Goal: Information Seeking & Learning: Check status

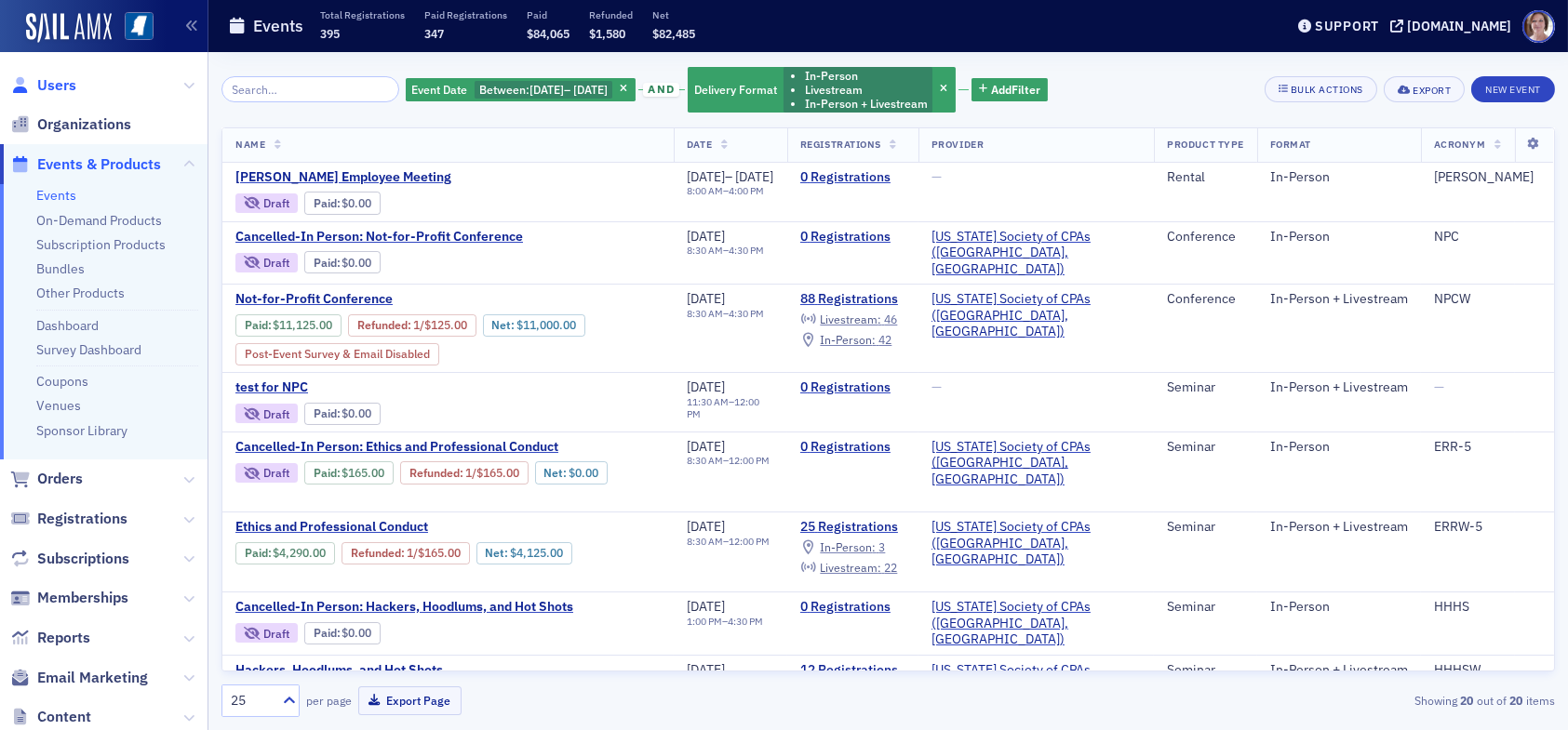
click at [60, 82] on span "Users" at bounding box center [56, 85] width 39 height 21
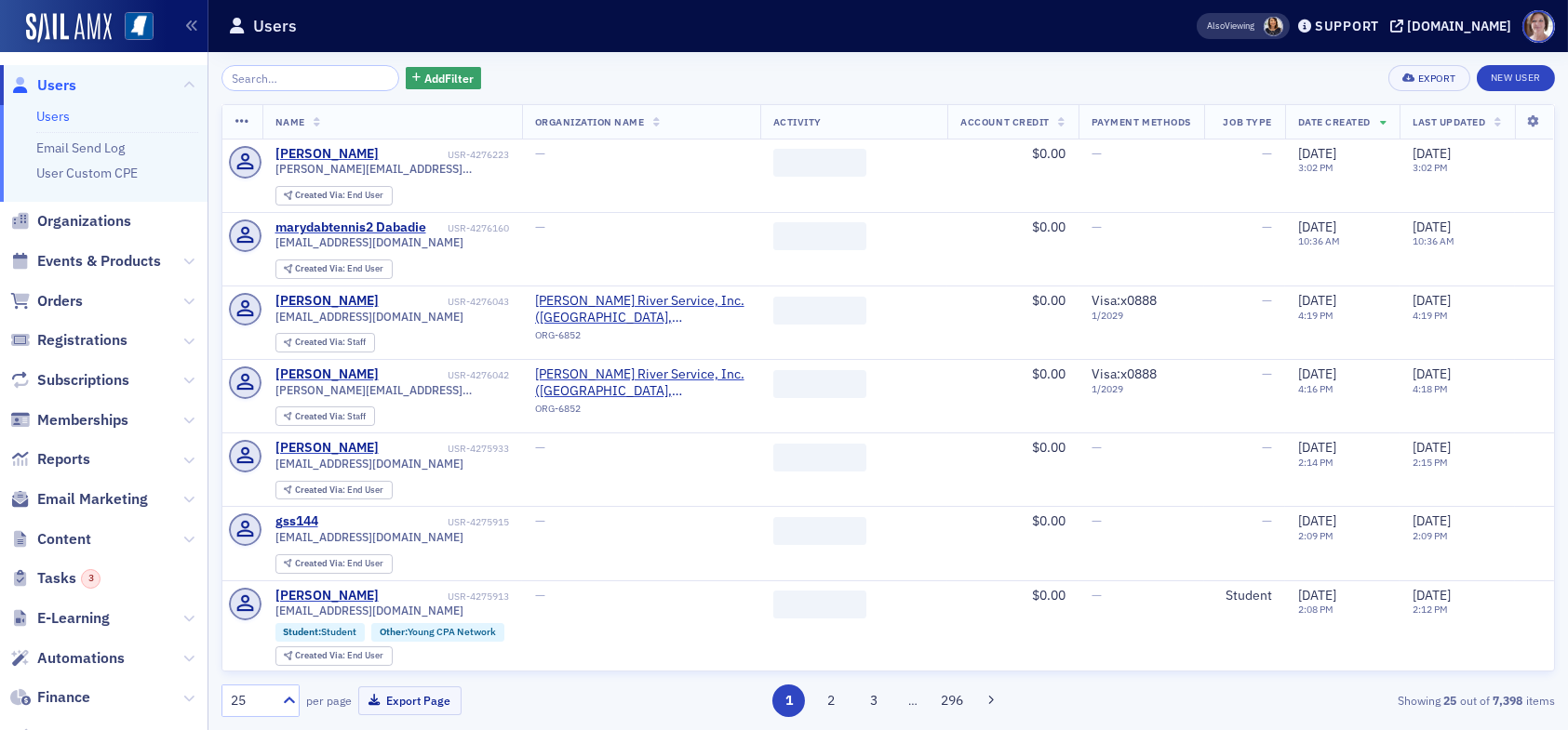
click at [290, 78] on input "search" at bounding box center [310, 78] width 178 height 26
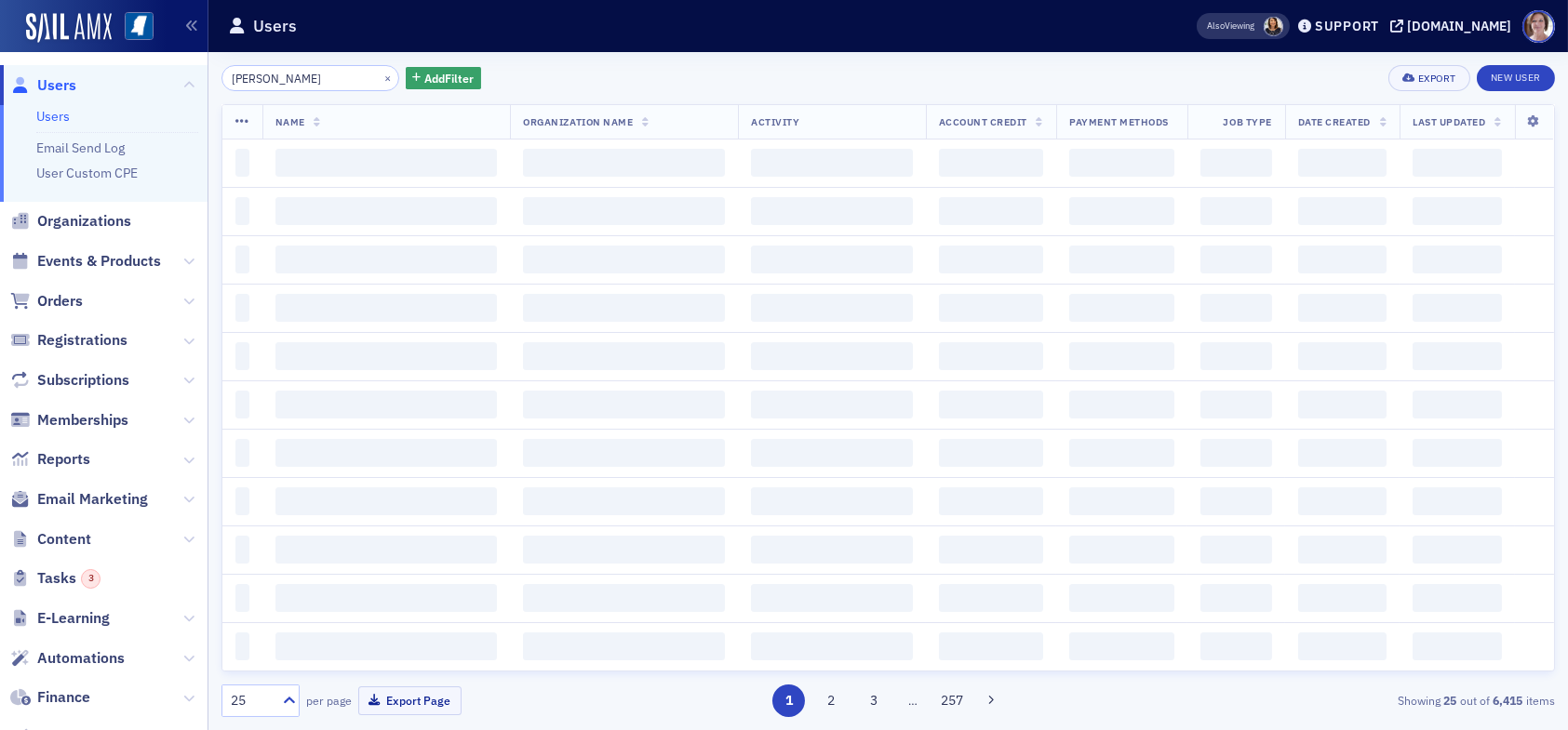
type input "ron applewhite"
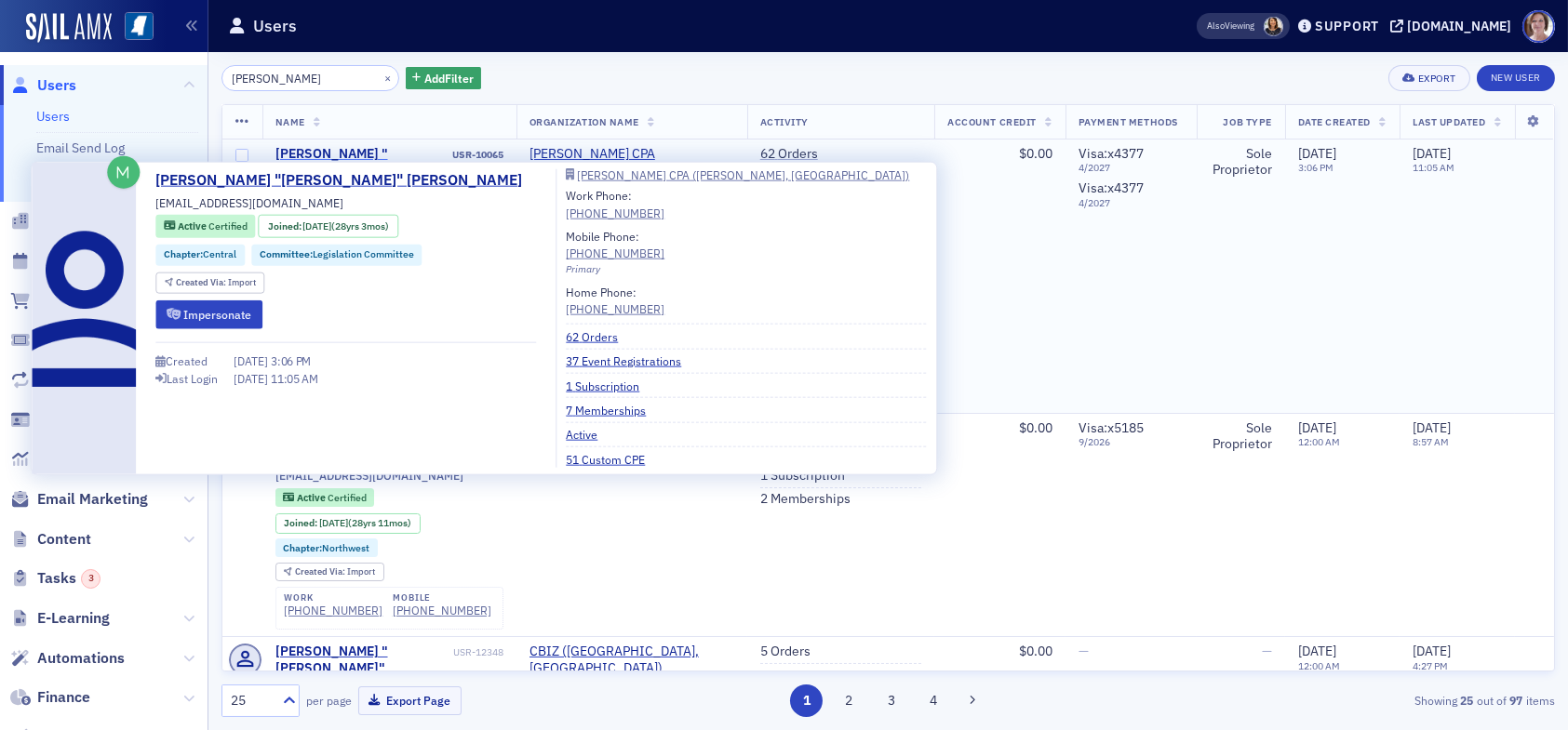
click at [346, 152] on div "Ronald "Ron" Applewhite" at bounding box center [361, 171] width 174 height 50
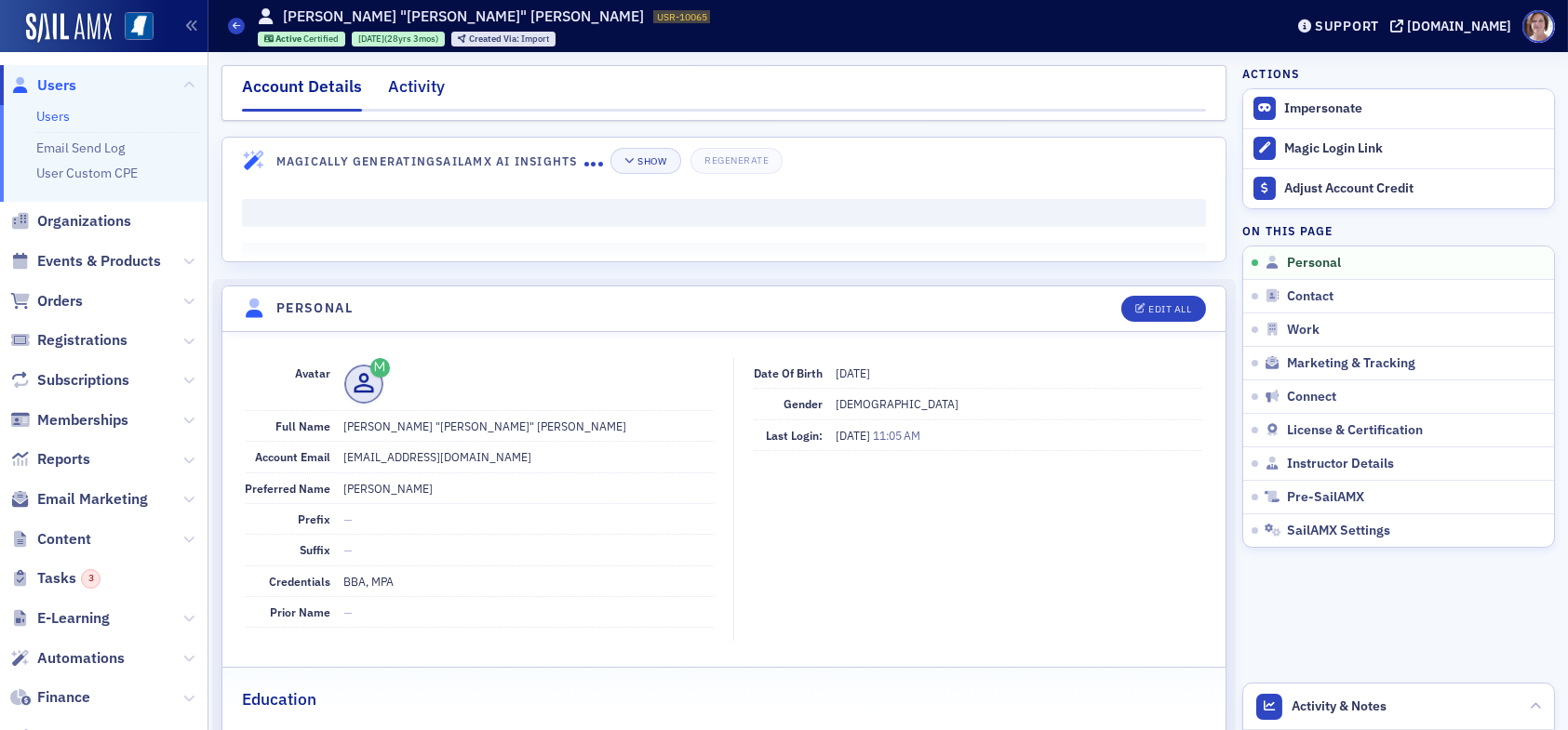
click at [416, 87] on div "Activity" at bounding box center [416, 91] width 57 height 35
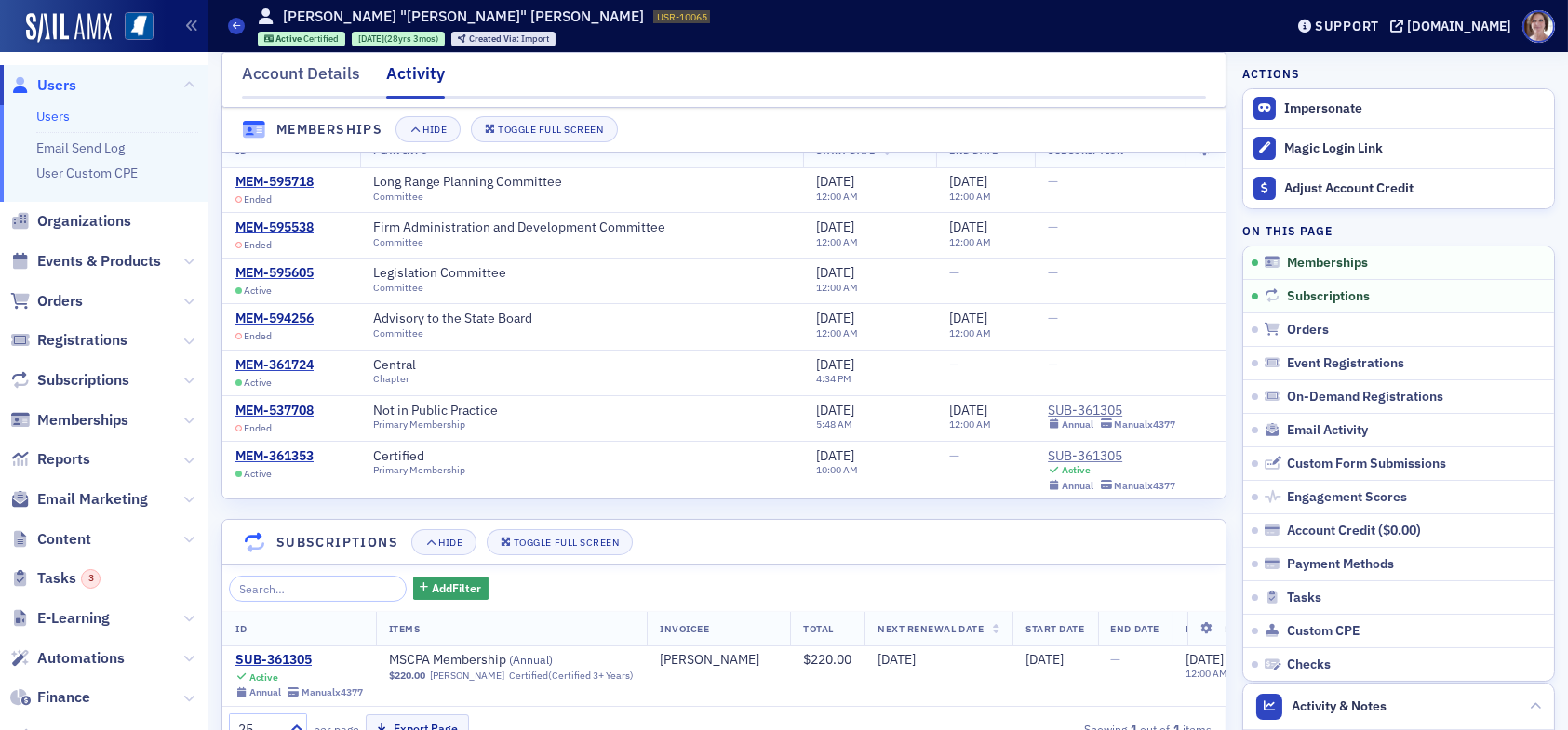
scroll to position [93, 0]
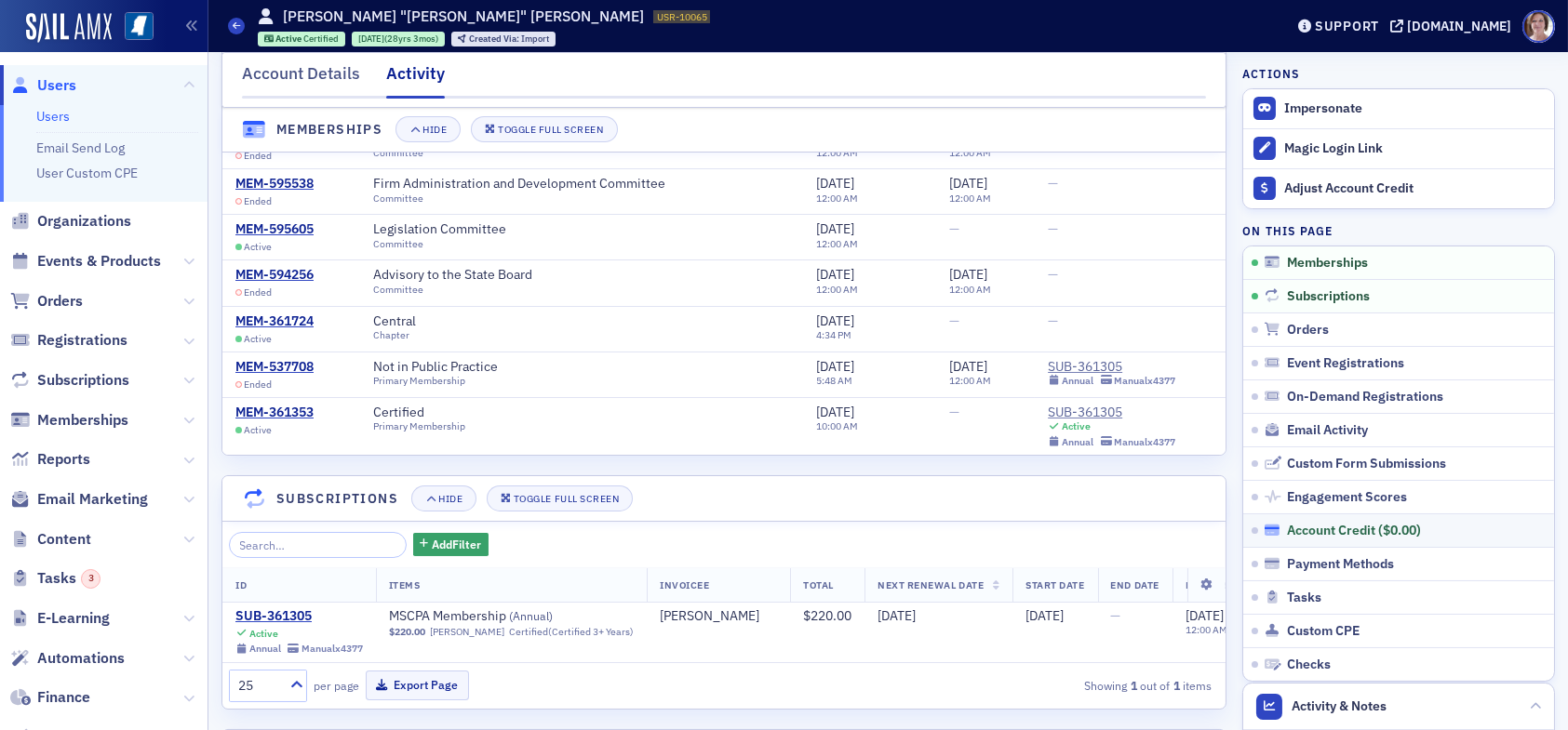
click at [1348, 526] on div "Account Credit ( $0.00 )" at bounding box center [1354, 530] width 134 height 17
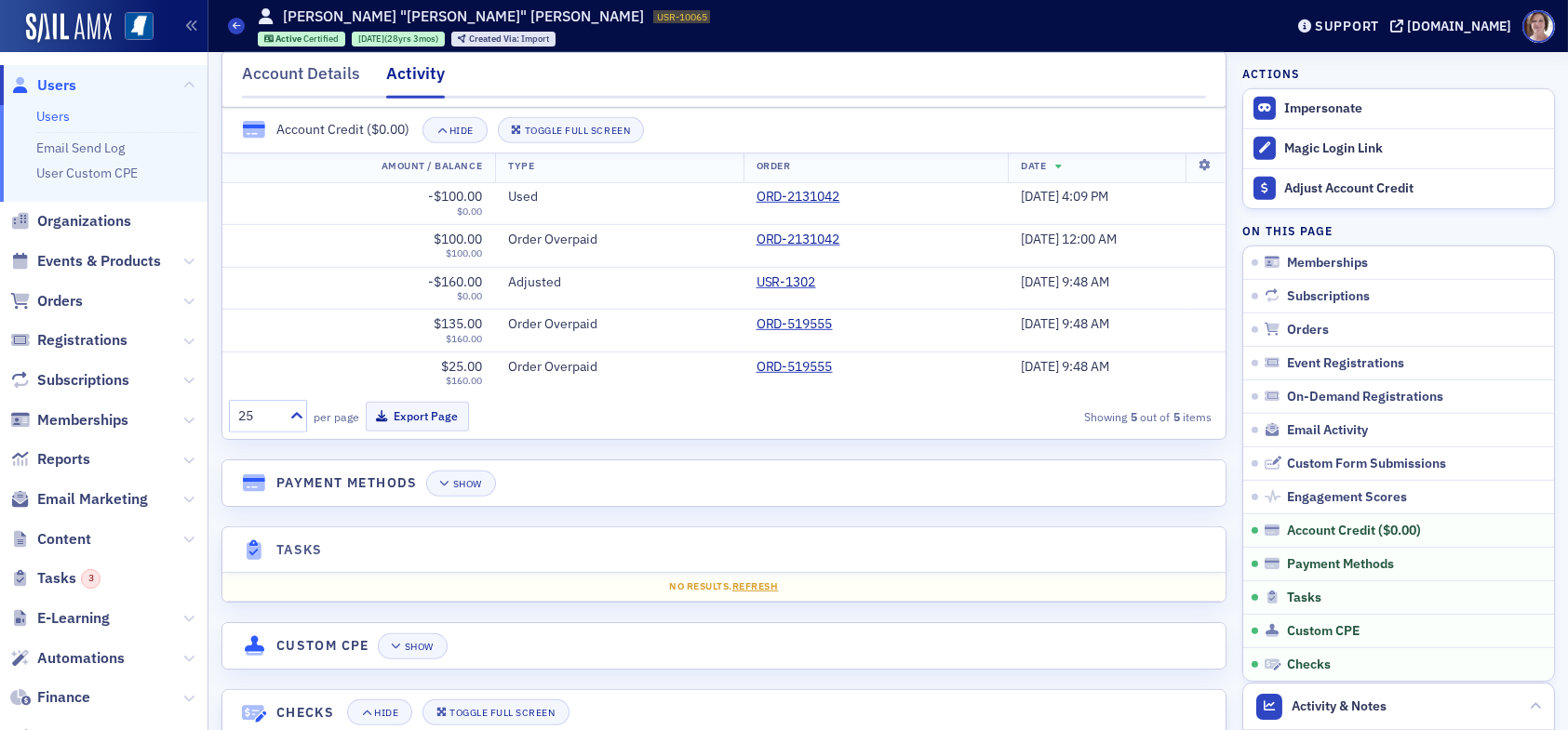
scroll to position [3144, 0]
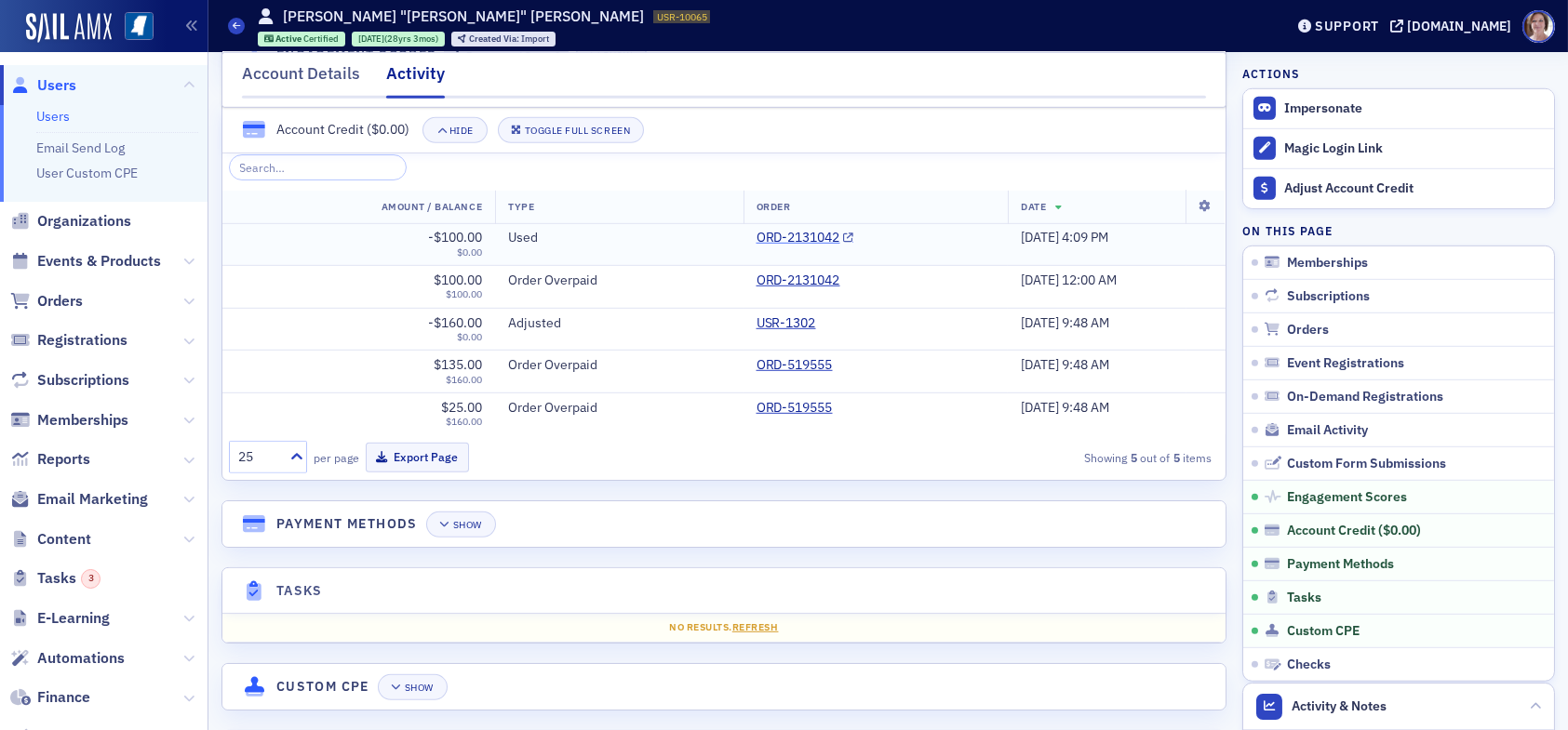
click at [757, 245] on link "ORD-2131042" at bounding box center [805, 237] width 97 height 17
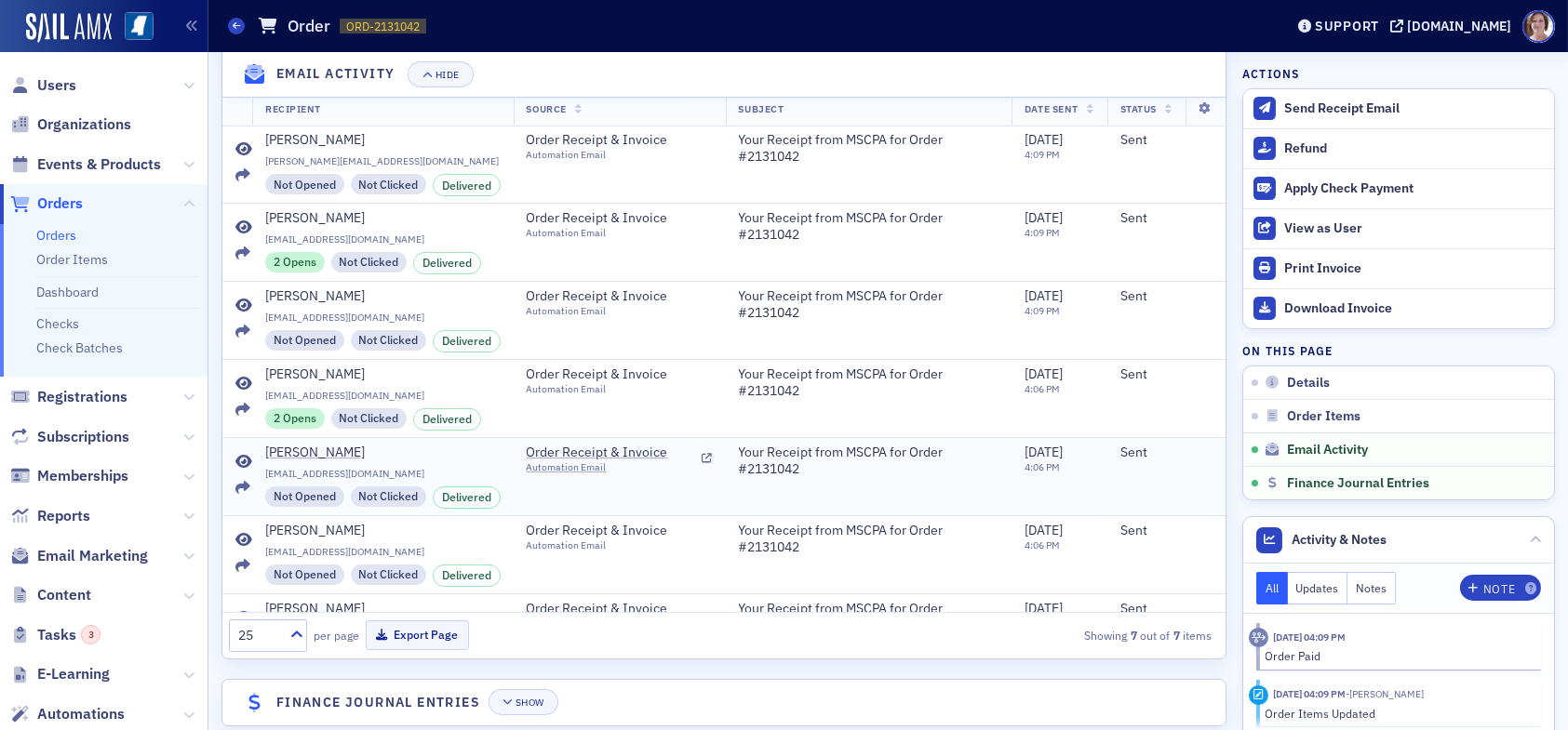
scroll to position [1381, 0]
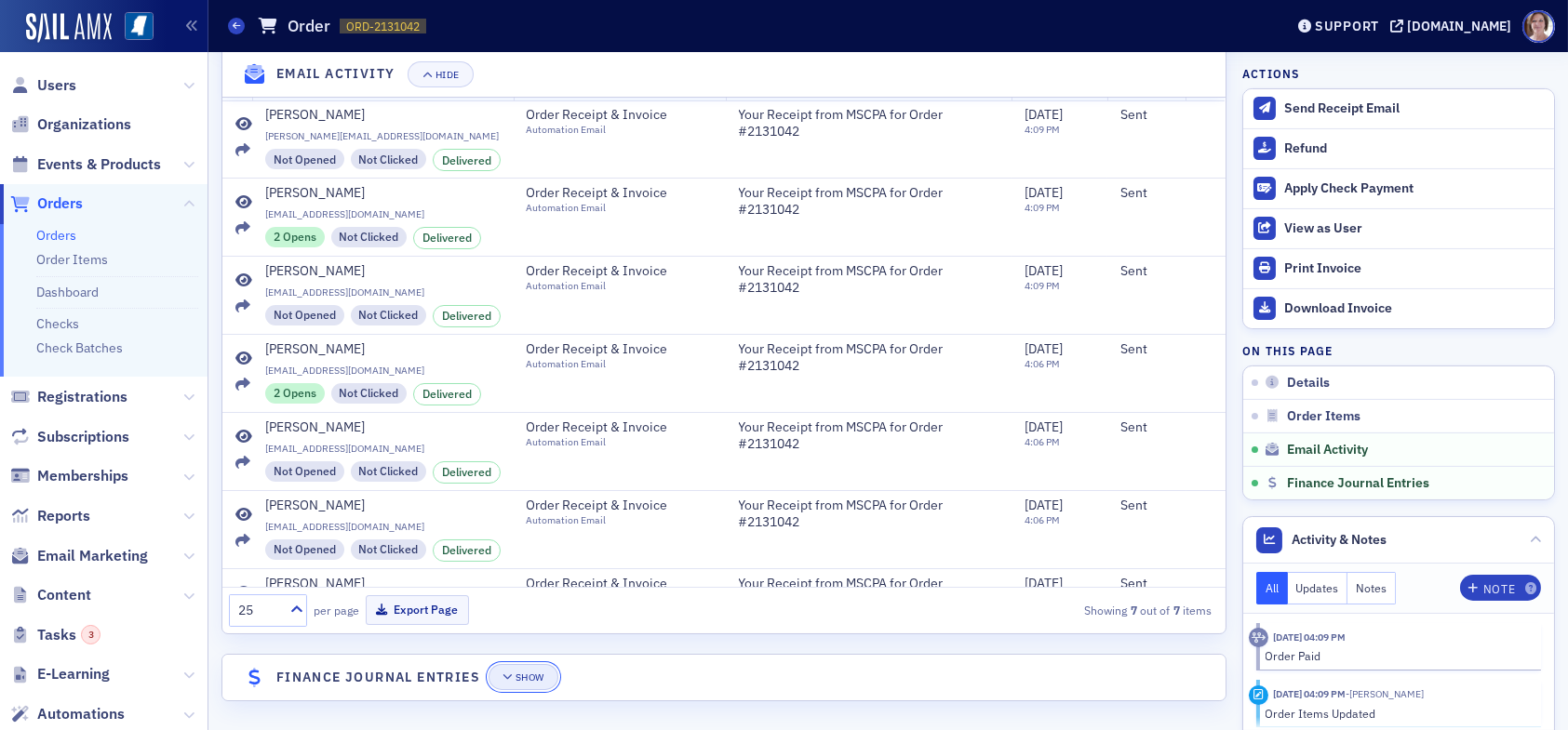
click at [533, 672] on div "Show" at bounding box center [529, 677] width 29 height 10
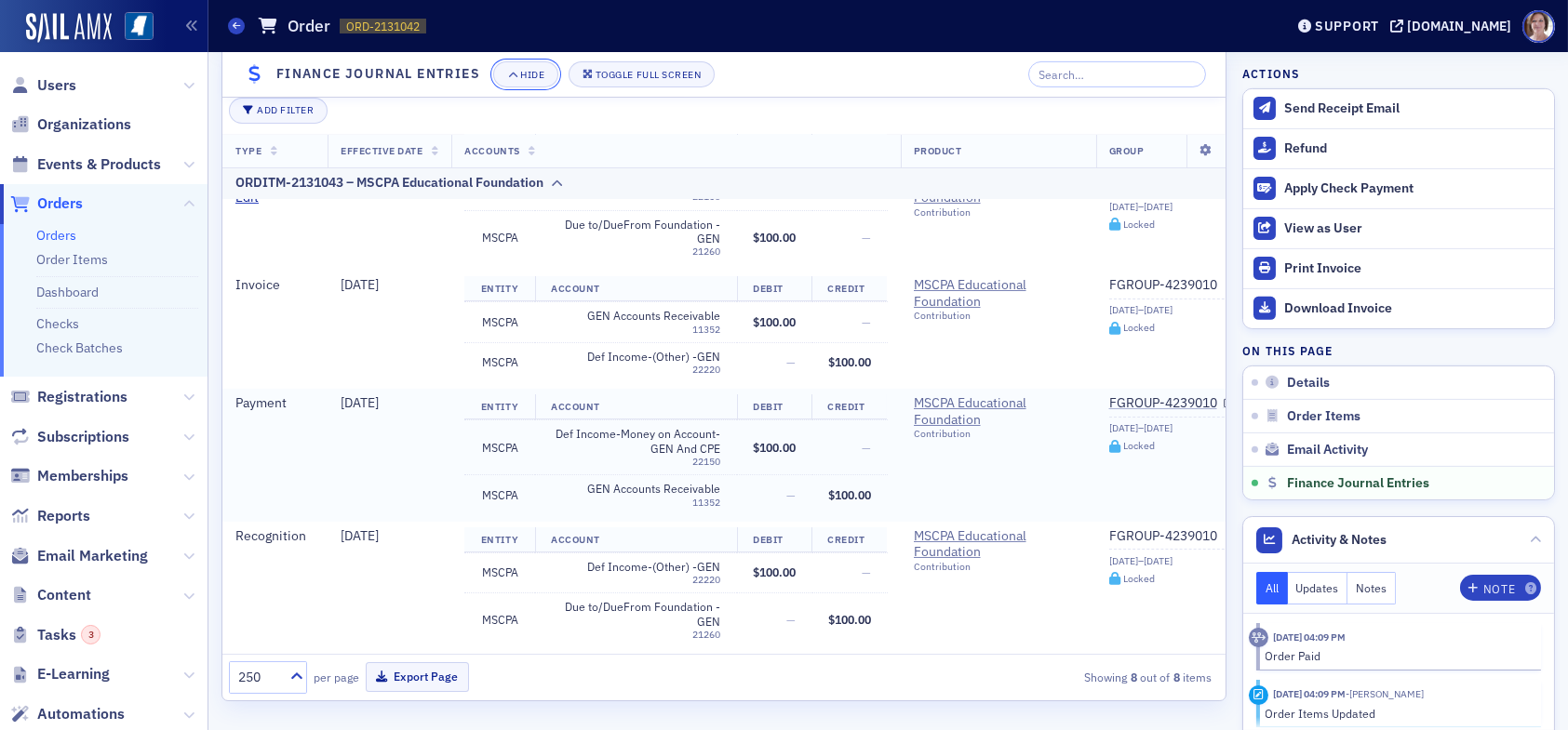
scroll to position [481, 0]
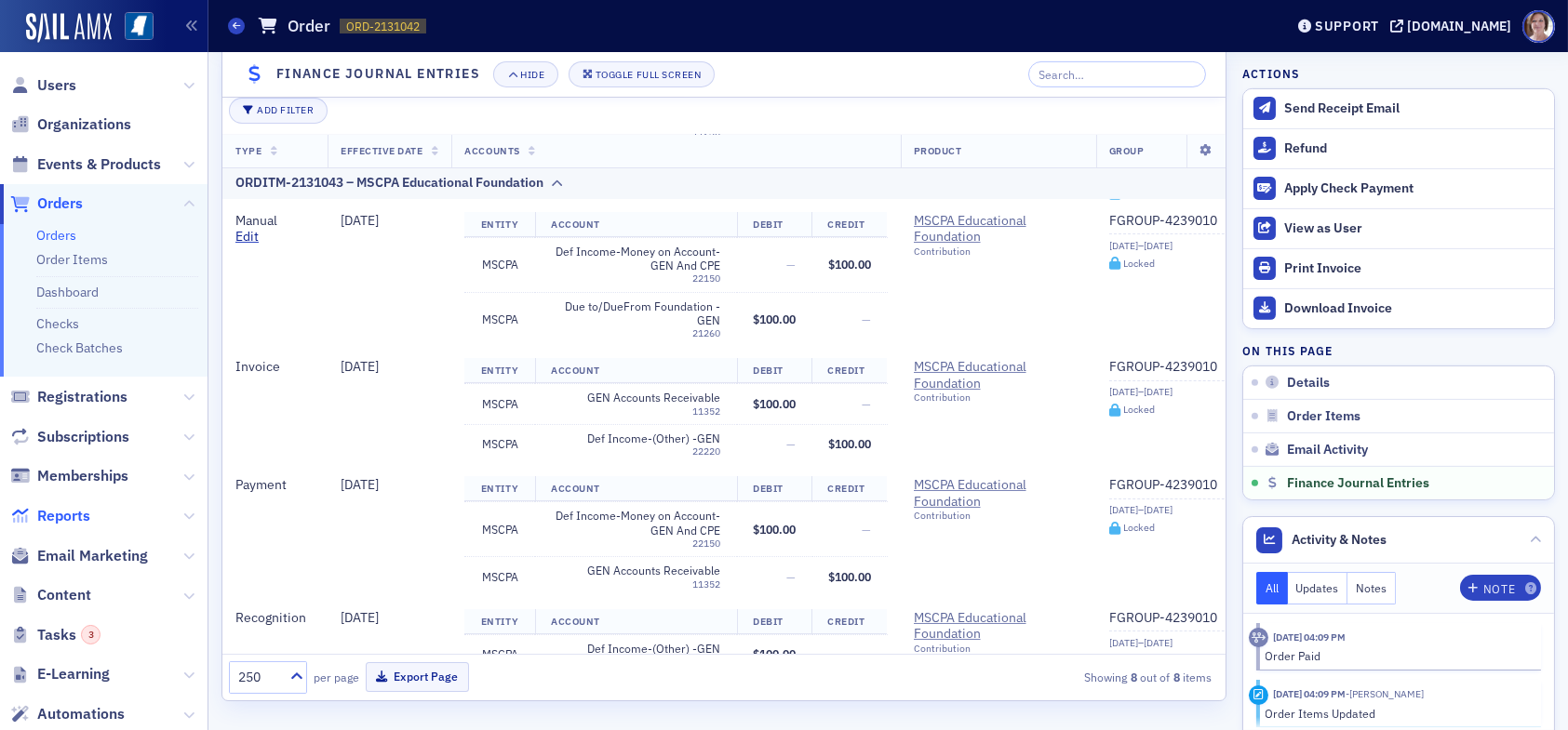
click at [59, 511] on span "Reports" at bounding box center [63, 516] width 53 height 21
